Goal: Task Accomplishment & Management: Manage account settings

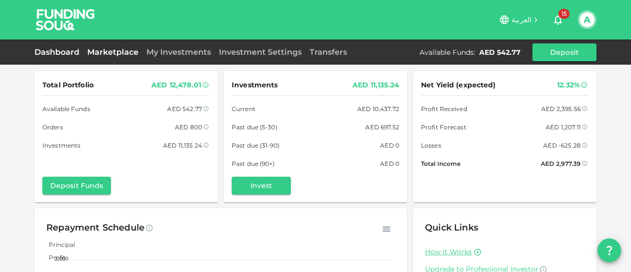
click at [133, 53] on link "Marketplace" at bounding box center [112, 51] width 59 height 9
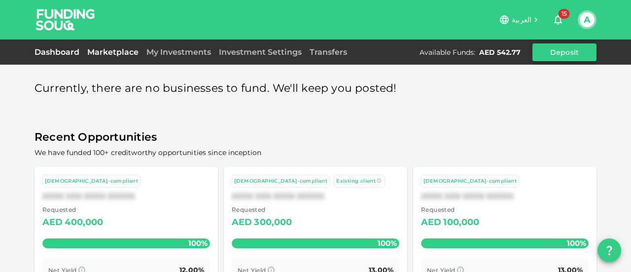
click at [56, 54] on link "Dashboard" at bounding box center [59, 51] width 49 height 9
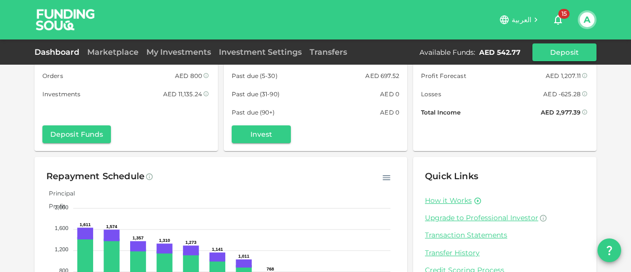
scroll to position [136, 0]
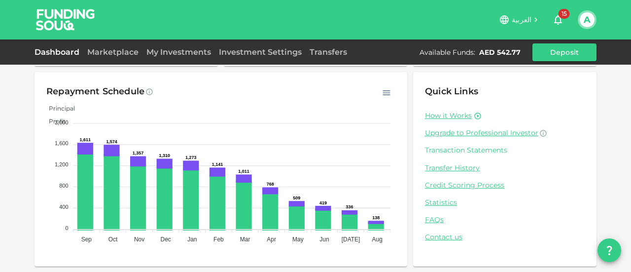
click at [468, 154] on link "Transaction Statements" at bounding box center [505, 150] width 160 height 9
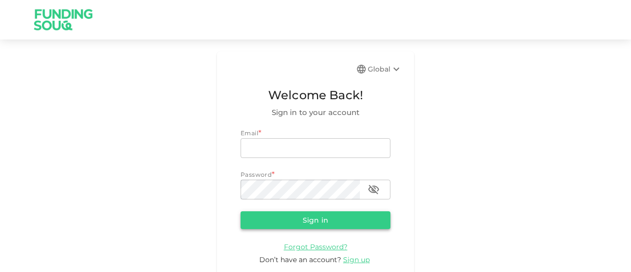
scroll to position [17, 0]
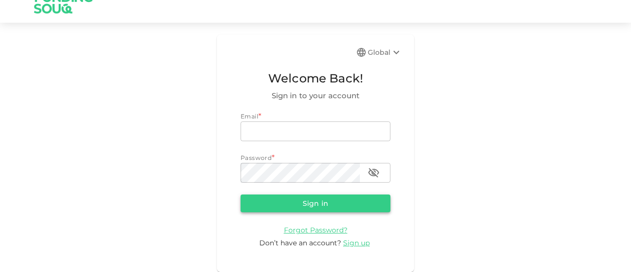
type input "[EMAIL_ADDRESS][DOMAIN_NAME]"
click at [306, 207] on button "Sign in" at bounding box center [316, 203] width 150 height 18
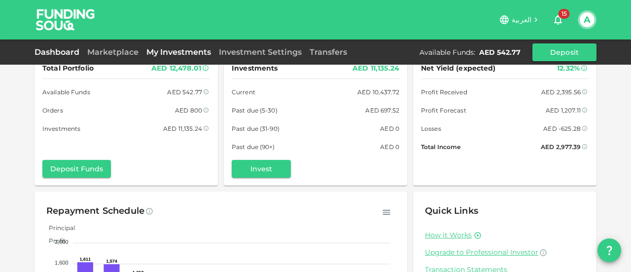
click at [194, 50] on link "My Investments" at bounding box center [179, 51] width 73 height 9
